Goal: Answer question/provide support: Share knowledge or assist other users

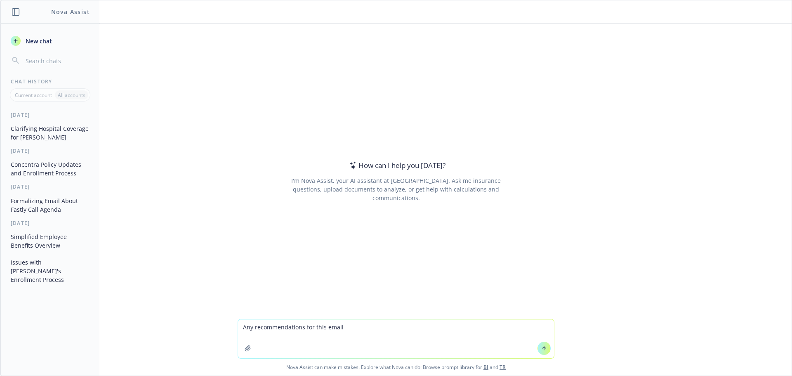
type textarea "Any recommendations for this email?"
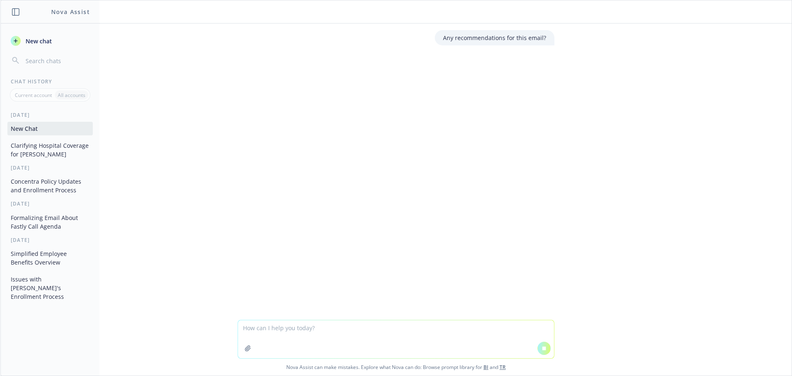
type textarea "Lorem ips dol sit amet cons adipiscin. E’se doeiusmo tem incid utlab etdolorem …"
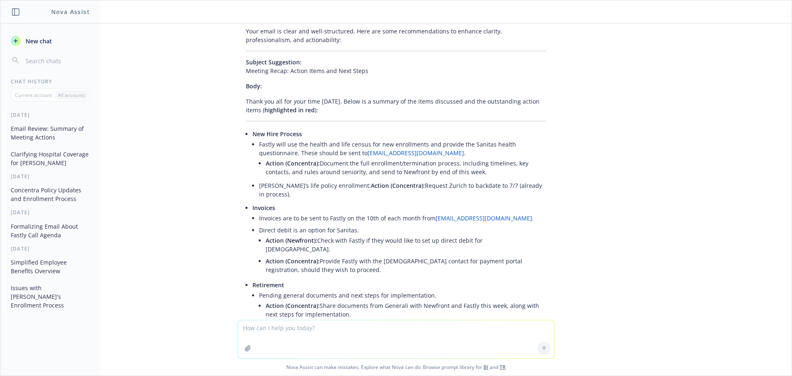
scroll to position [285, 0]
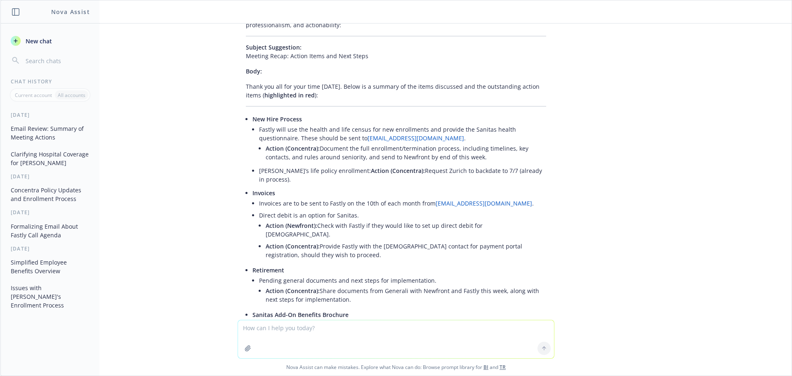
click at [289, 99] on span "highlighted in red" at bounding box center [289, 95] width 50 height 8
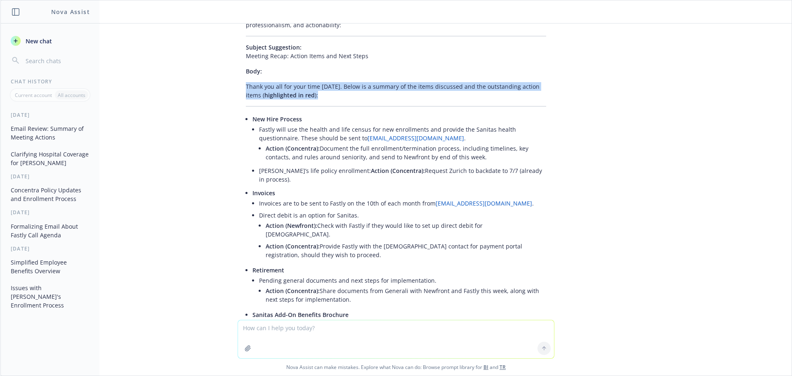
drag, startPoint x: 320, startPoint y: 104, endPoint x: 239, endPoint y: 97, distance: 80.7
click at [239, 97] on div "Your email is clear and well-structured. Here are some recommendations to enhan…" at bounding box center [396, 254] width 317 height 491
copy p "Thank you all for your time [DATE]. Below is a summary of the items discussed a…"
drag, startPoint x: 283, startPoint y: 189, endPoint x: 241, endPoint y: 127, distance: 74.3
click at [252, 127] on li "New Hire Process Fastly will use the health and life census for new enrollments…" at bounding box center [399, 150] width 294 height 74
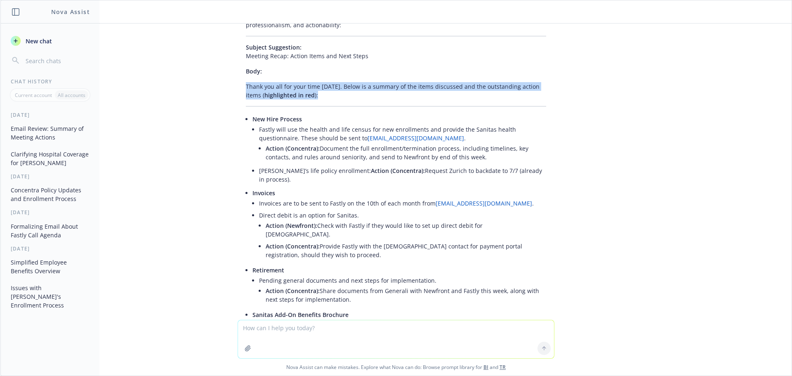
copy li "New Hire Process Fastly will use the health and life census for new enrollments…"
click at [307, 253] on li "Action (Concentra): Provide Fastly with the [DEMOGRAPHIC_DATA] contact for paym…" at bounding box center [406, 250] width 281 height 21
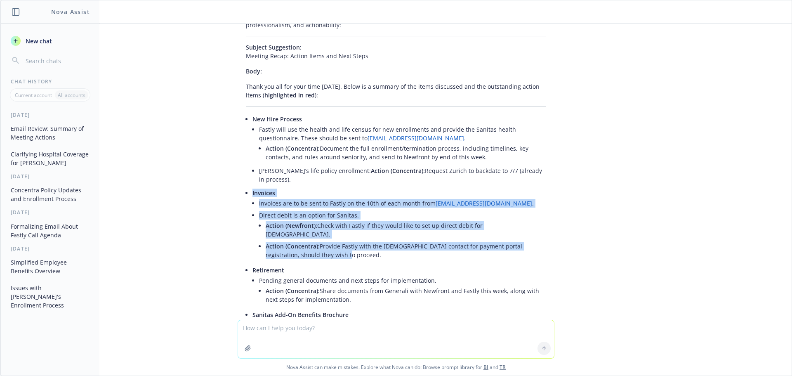
drag, startPoint x: 307, startPoint y: 253, endPoint x: 219, endPoint y: 204, distance: 100.6
click at [219, 204] on div "Any recommendations for this email? Could you please provide the text or conten…" at bounding box center [395, 172] width 791 height 296
copy li "Invoices Invoices are to be sent to Fastly on the 10th of each month from [EMAI…"
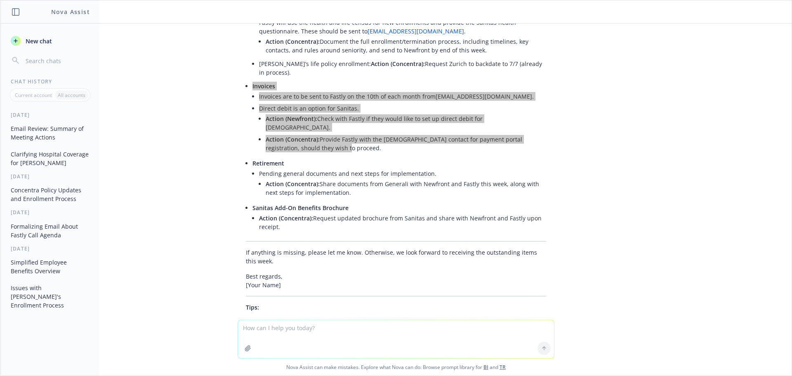
scroll to position [409, 0]
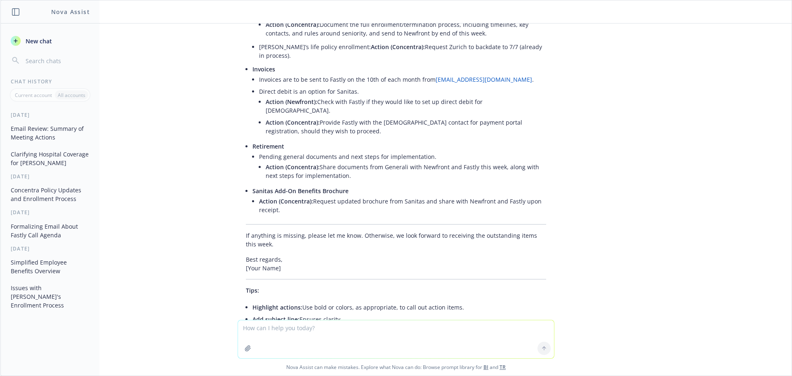
click at [353, 172] on li "Action (Concentra): Share documents from Generali with Newfront and Fastly this…" at bounding box center [406, 171] width 281 height 21
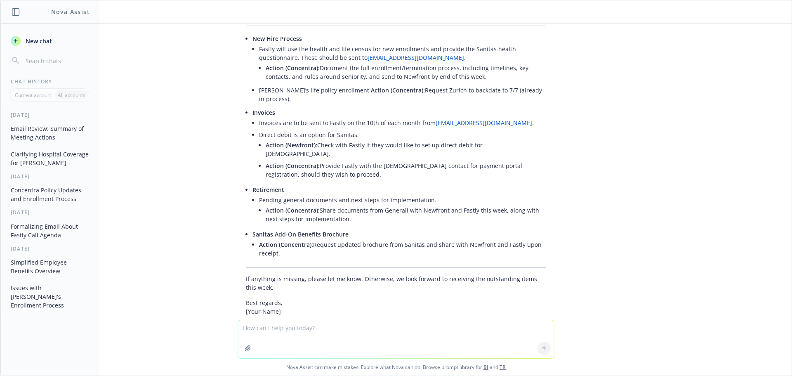
scroll to position [327, 0]
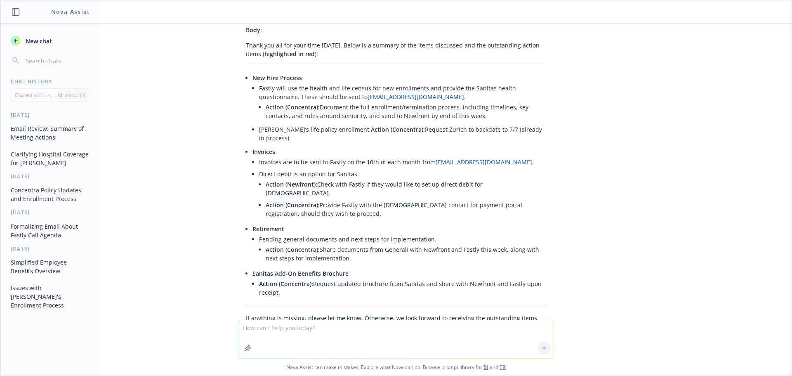
drag, startPoint x: 281, startPoint y: 215, endPoint x: 290, endPoint y: 214, distance: 9.2
click at [281, 215] on li "Action (Concentra): Provide Fastly with the [DEMOGRAPHIC_DATA] contact for paym…" at bounding box center [406, 209] width 281 height 21
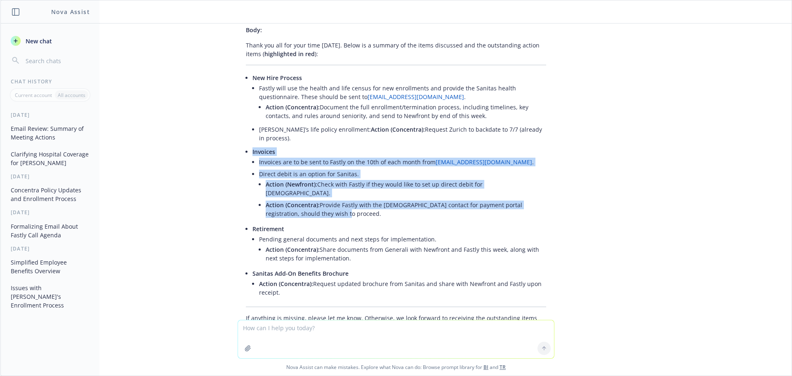
drag, startPoint x: 320, startPoint y: 215, endPoint x: 233, endPoint y: 163, distance: 100.7
click at [238, 163] on div "Your email is clear and well-structured. Here are some recommendations to enhan…" at bounding box center [396, 212] width 317 height 491
copy li "Invoices Invoices are to be sent to Fastly on the 10th of each month from [EMAI…"
drag, startPoint x: 323, startPoint y: 248, endPoint x: 335, endPoint y: 250, distance: 11.6
click at [323, 248] on li "Action (Concentra): Share documents from Generali with Newfront and Fastly this…" at bounding box center [406, 253] width 281 height 21
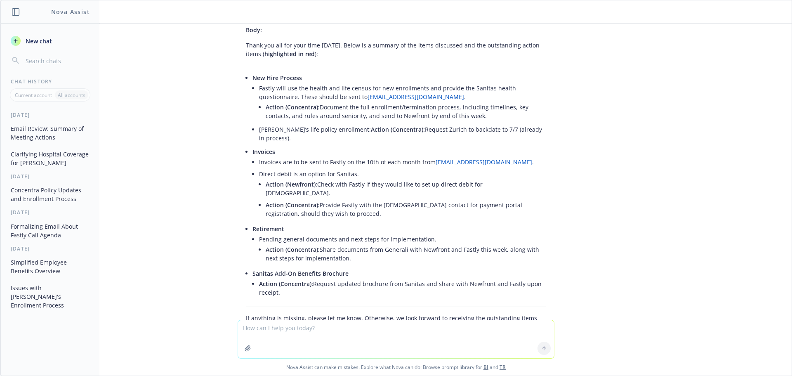
drag, startPoint x: 347, startPoint y: 259, endPoint x: 226, endPoint y: 228, distance: 124.7
click at [231, 228] on div "Your email is clear and well-structured. Here are some recommendations to enhan…" at bounding box center [396, 220] width 330 height 506
copy li "Retirement Pending general documents and next steps for implementation. Action …"
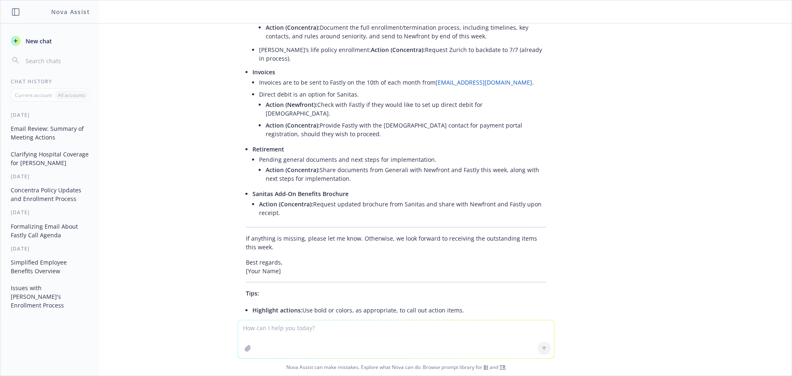
scroll to position [409, 0]
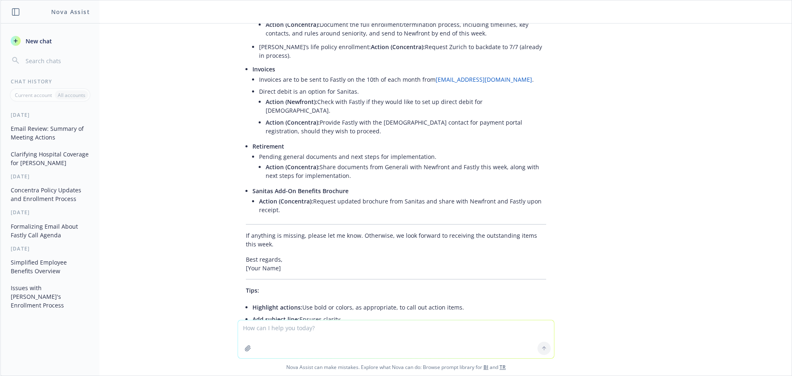
click at [318, 207] on li "Action (Concentra): Request updated brochure from Sanitas and share with Newfro…" at bounding box center [402, 205] width 287 height 21
drag, startPoint x: 285, startPoint y: 211, endPoint x: 240, endPoint y: 192, distance: 49.2
click at [252, 192] on li "Sanitas Add-On Benefits Brochure Action (Concentra): Request updated brochure f…" at bounding box center [399, 201] width 294 height 33
copy li "Sanitas Add-On Benefits Brochure Action (Concentra): Request updated brochure f…"
click at [271, 246] on p "If anything is missing, please let me know. Otherwise, we look forward to recei…" at bounding box center [396, 239] width 300 height 17
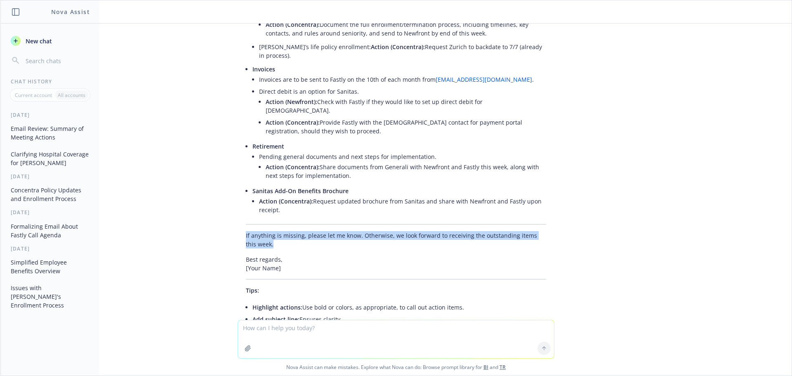
drag, startPoint x: 260, startPoint y: 244, endPoint x: 238, endPoint y: 238, distance: 23.1
click at [238, 238] on div "Your email is clear and well-structured. Here are some recommendations to enhan…" at bounding box center [396, 130] width 317 height 491
copy p "If anything is missing, please let me know. Otherwise, we look forward to recei…"
